Goal: Task Accomplishment & Management: Use online tool/utility

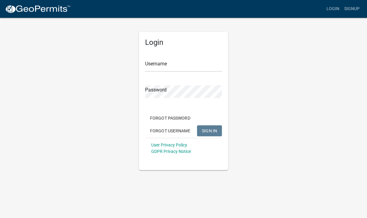
click at [199, 64] on input "Username" at bounding box center [183, 65] width 77 height 13
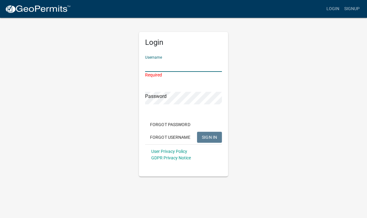
type input "[PERSON_NAME][EMAIL_ADDRESS][PERSON_NAME][DOMAIN_NAME]"
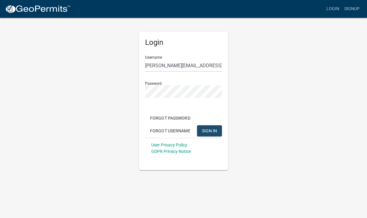
click at [217, 130] on span "SIGN IN" at bounding box center [209, 130] width 15 height 5
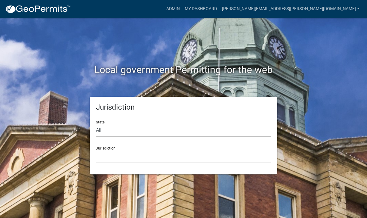
click at [143, 132] on select "All [US_STATE] [US_STATE] [US_STATE] [US_STATE] [US_STATE] [US_STATE] [US_STATE…" at bounding box center [183, 130] width 175 height 13
select select "[US_STATE]"
click at [149, 156] on select "City of [GEOGRAPHIC_DATA], [US_STATE] City of [GEOGRAPHIC_DATA], [US_STATE] Cit…" at bounding box center [183, 156] width 175 height 13
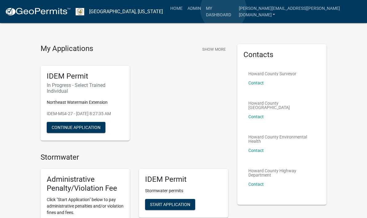
click at [203, 9] on link "Admin" at bounding box center [194, 8] width 18 height 12
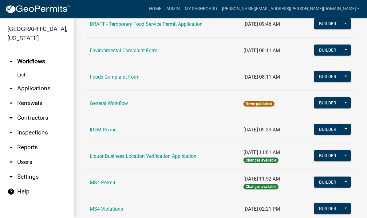
scroll to position [361, 0]
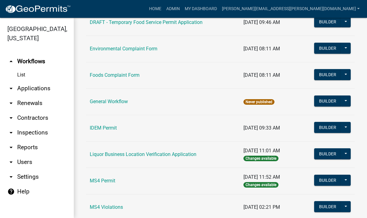
click at [110, 126] on link "IDEM Permit" at bounding box center [103, 128] width 27 height 6
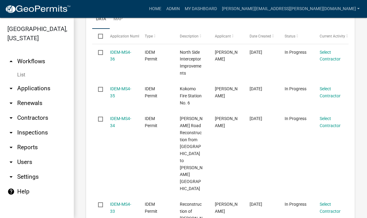
scroll to position [529, 0]
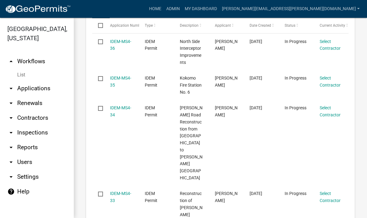
click at [112, 88] on link "IDEM-MS4-35" at bounding box center [120, 82] width 21 height 12
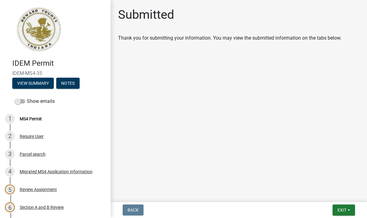
click at [23, 101] on span at bounding box center [20, 101] width 10 height 4
click at [27, 98] on input "Show emails" at bounding box center [27, 98] width 0 height 0
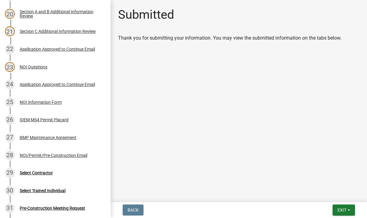
scroll to position [443, 0]
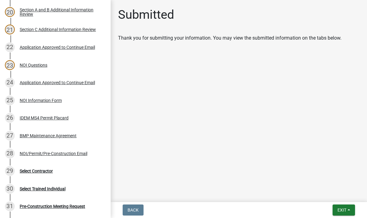
click at [61, 119] on div "IDEM MS4 Permit Placard" at bounding box center [44, 118] width 49 height 4
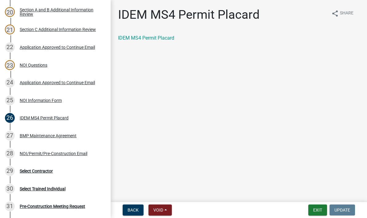
click at [160, 40] on link "IDEM MS4 Permit Placard" at bounding box center [146, 38] width 56 height 6
click at [152, 37] on link "IDEM MS4 Permit Placard" at bounding box center [146, 38] width 56 height 6
